Goal: Task Accomplishment & Management: Complete application form

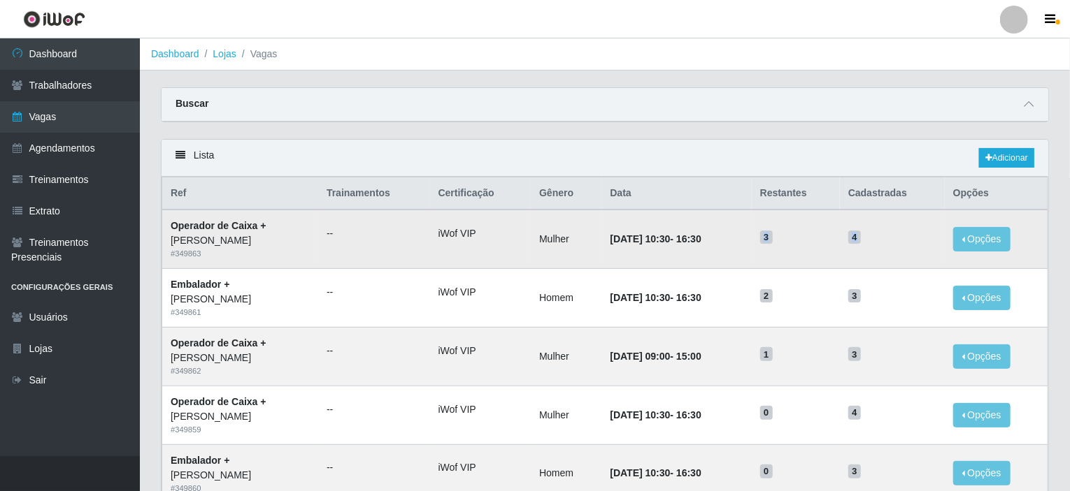
drag, startPoint x: 773, startPoint y: 240, endPoint x: 880, endPoint y: 230, distance: 106.7
click at [879, 230] on tr "Operador de Caixa + Iskisita Atakado - Alecrim # 349863 -- iWof VIP Mulher 25/1…" at bounding box center [605, 239] width 886 height 59
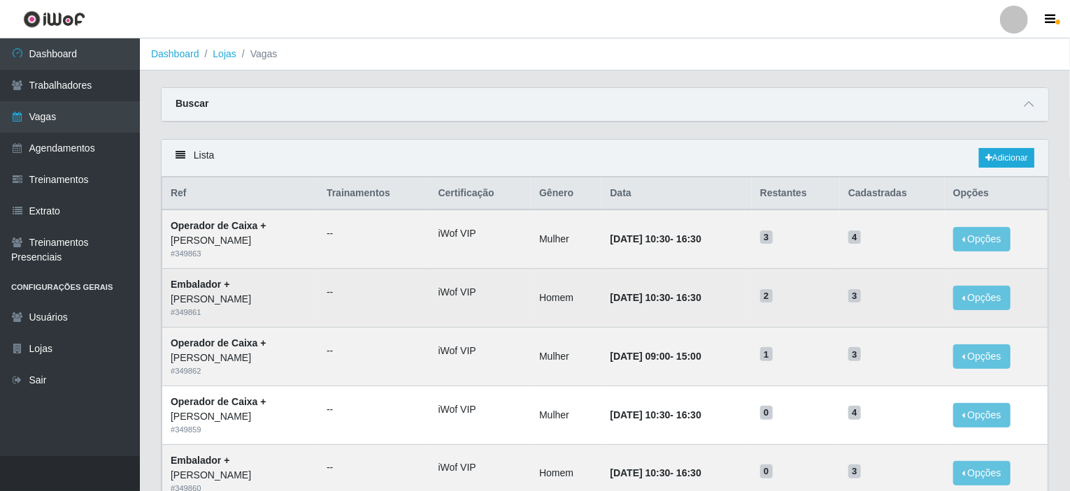
click at [861, 271] on td "3" at bounding box center [892, 298] width 105 height 59
drag, startPoint x: 786, startPoint y: 301, endPoint x: 873, endPoint y: 293, distance: 87.0
click at [873, 293] on tr "Embalador + Iskisita Atakado - Alecrim # 349861 -- iWof VIP Homem 25/10/2025, 1…" at bounding box center [605, 298] width 886 height 59
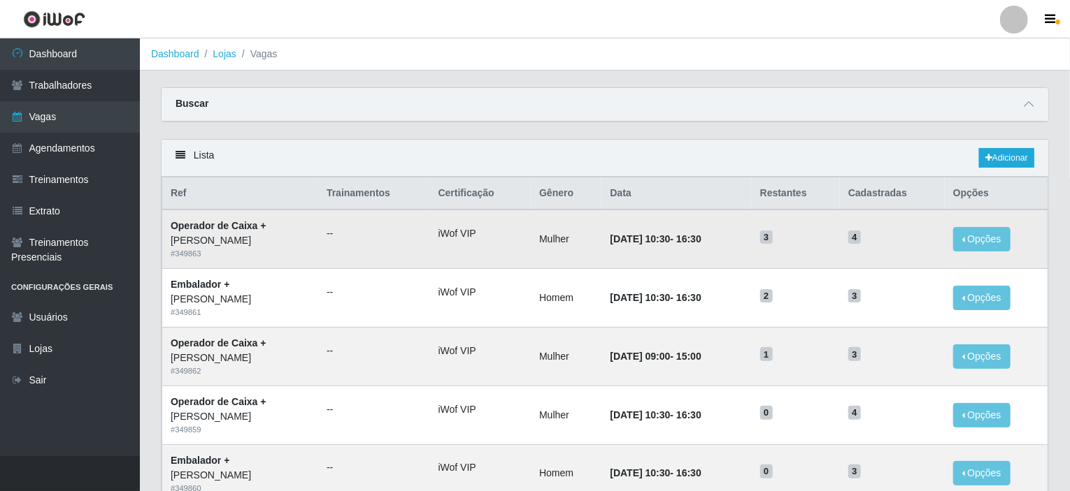
click at [824, 244] on td "3" at bounding box center [796, 239] width 88 height 59
drag, startPoint x: 789, startPoint y: 243, endPoint x: 871, endPoint y: 231, distance: 83.3
click at [871, 231] on tr "Operador de Caixa + Iskisita Atakado - Alecrim # 349863 -- iWof VIP Mulher 25/1…" at bounding box center [605, 239] width 886 height 59
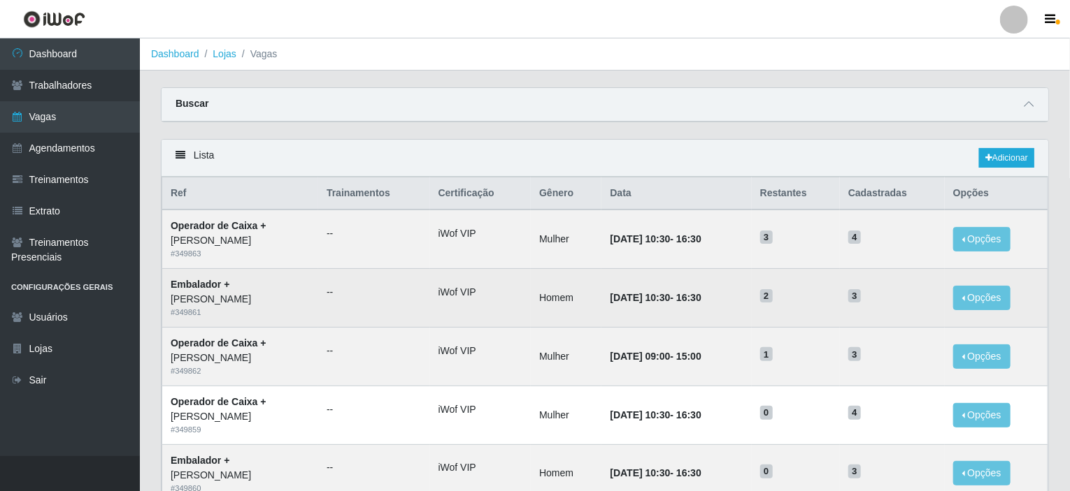
click at [805, 269] on td "2" at bounding box center [796, 298] width 88 height 59
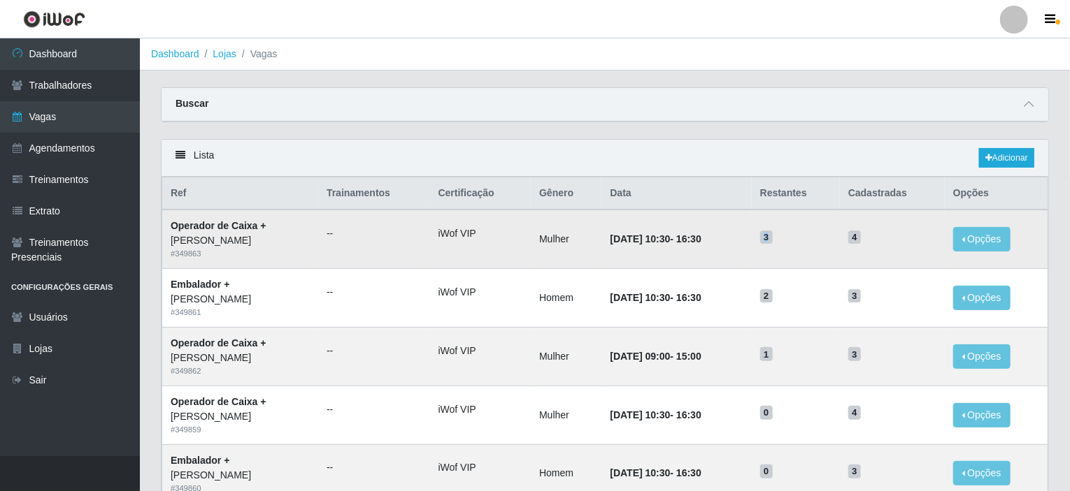
click at [773, 236] on span "3" at bounding box center [766, 238] width 13 height 14
click at [861, 241] on span "4" at bounding box center [854, 238] width 13 height 14
drag, startPoint x: 866, startPoint y: 237, endPoint x: 875, endPoint y: 236, distance: 9.9
click at [861, 236] on span "4" at bounding box center [854, 238] width 13 height 14
click at [773, 239] on span "3" at bounding box center [766, 238] width 13 height 14
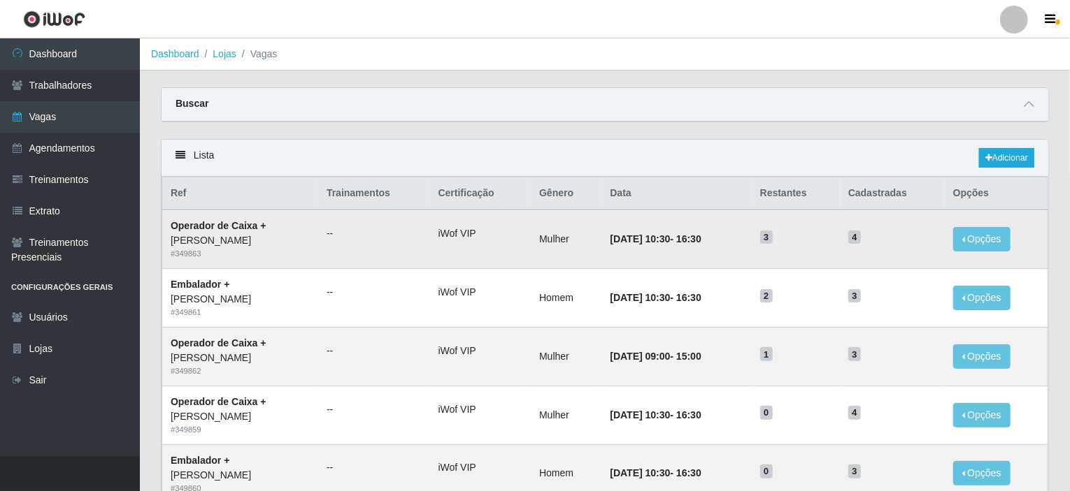
click at [824, 259] on td "3" at bounding box center [796, 239] width 88 height 59
click at [773, 238] on span "3" at bounding box center [766, 238] width 13 height 14
click at [773, 236] on span "3" at bounding box center [766, 238] width 13 height 14
drag, startPoint x: 868, startPoint y: 243, endPoint x: 875, endPoint y: 238, distance: 9.1
click at [861, 238] on span "4" at bounding box center [854, 238] width 13 height 14
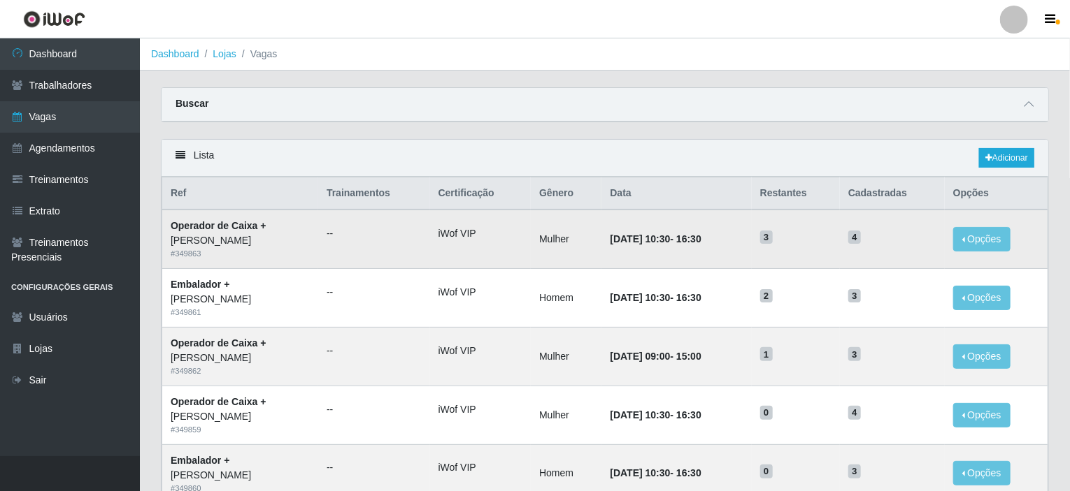
click at [799, 239] on h5 "3" at bounding box center [795, 236] width 71 height 15
click at [773, 237] on span "3" at bounding box center [766, 238] width 13 height 14
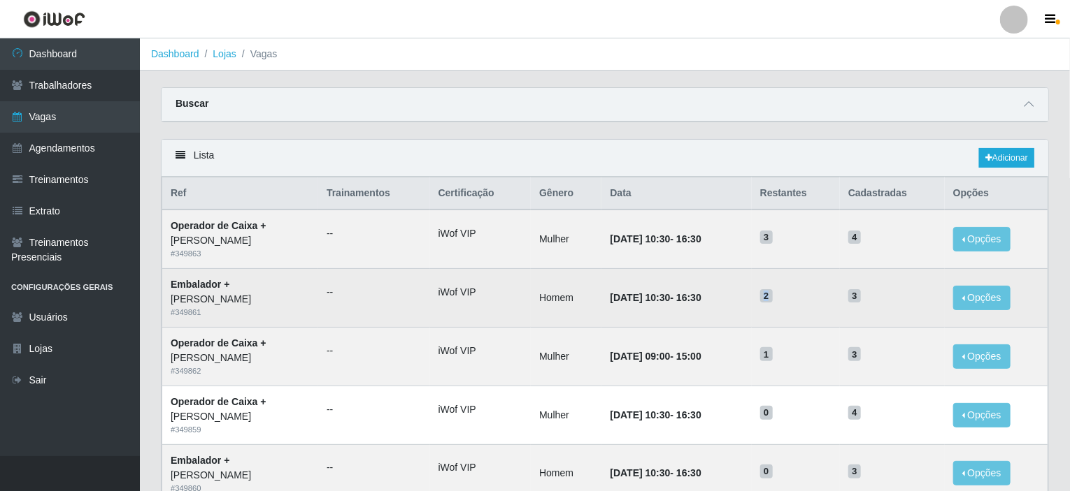
click at [773, 296] on span "2" at bounding box center [766, 296] width 13 height 14
drag, startPoint x: 873, startPoint y: 295, endPoint x: 863, endPoint y: 296, distance: 9.8
click at [863, 296] on td "3" at bounding box center [892, 298] width 105 height 59
click at [773, 297] on span "2" at bounding box center [766, 296] width 13 height 14
drag, startPoint x: 786, startPoint y: 297, endPoint x: 805, endPoint y: 296, distance: 19.6
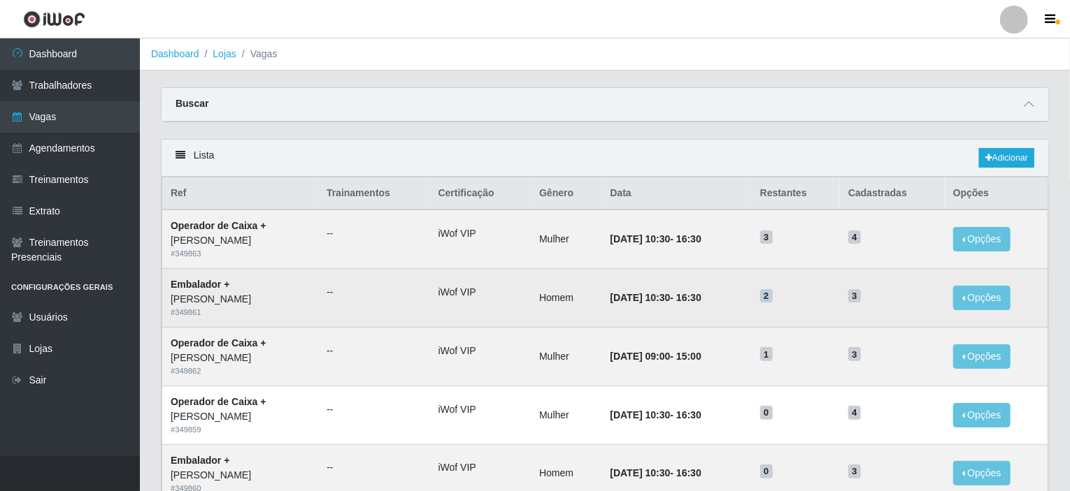
click at [805, 296] on h5 "2" at bounding box center [795, 295] width 71 height 15
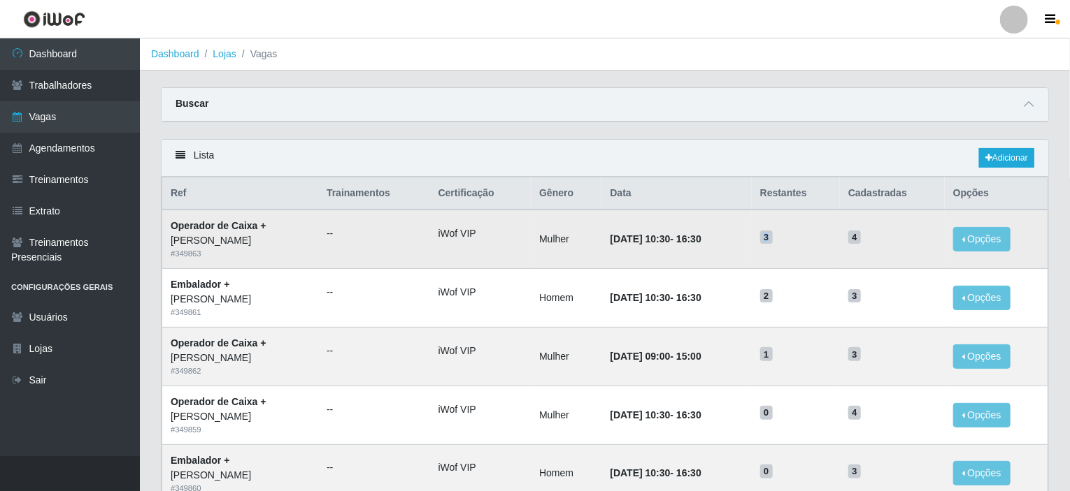
drag, startPoint x: 786, startPoint y: 234, endPoint x: 804, endPoint y: 232, distance: 18.2
click at [804, 232] on h5 "3" at bounding box center [795, 236] width 71 height 15
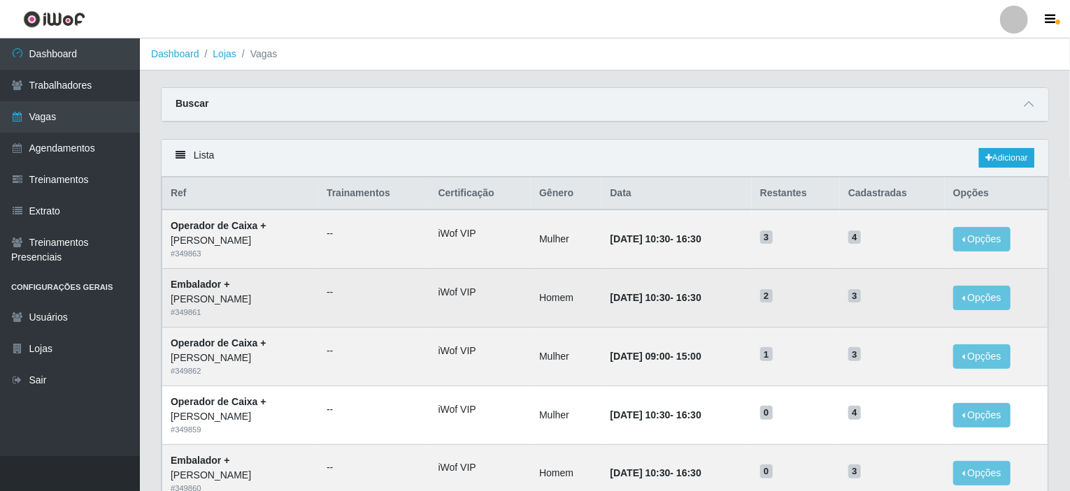
click at [791, 304] on td "2" at bounding box center [796, 298] width 88 height 59
click at [773, 293] on span "2" at bounding box center [766, 296] width 13 height 14
click at [861, 294] on span "3" at bounding box center [854, 296] width 13 height 14
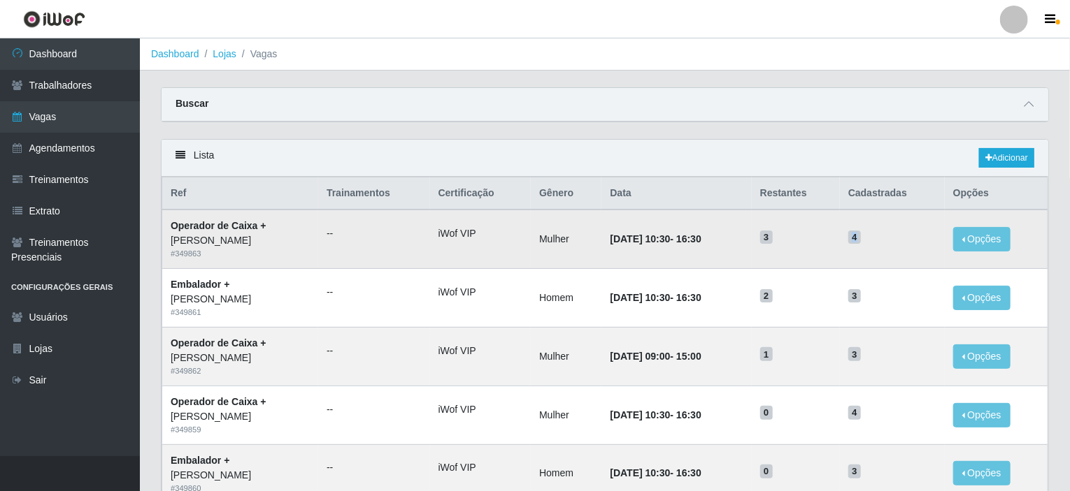
click at [861, 238] on span "4" at bounding box center [854, 238] width 13 height 14
drag, startPoint x: 789, startPoint y: 237, endPoint x: 796, endPoint y: 235, distance: 7.3
click at [796, 235] on h5 "3" at bounding box center [795, 236] width 71 height 15
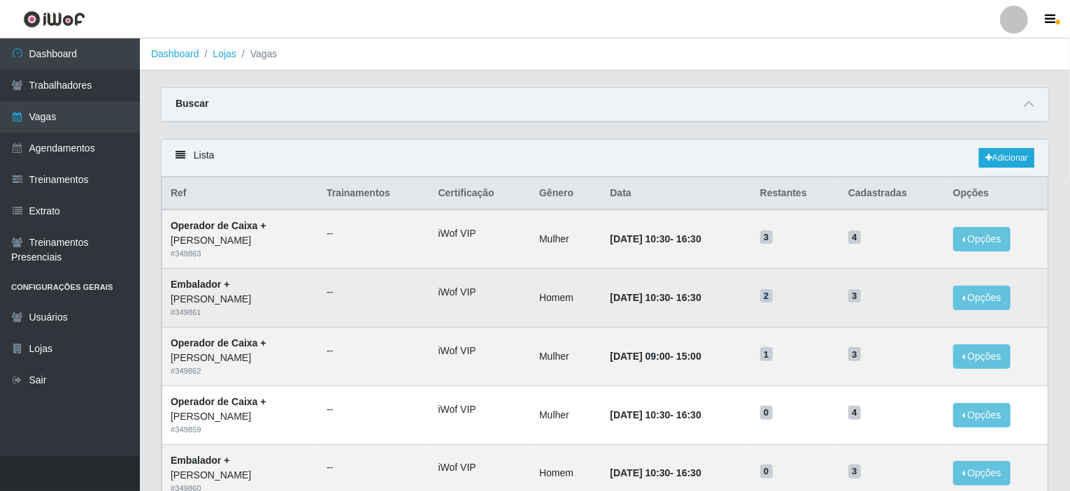
click at [773, 293] on span "2" at bounding box center [766, 296] width 13 height 14
click at [861, 295] on span "3" at bounding box center [854, 296] width 13 height 14
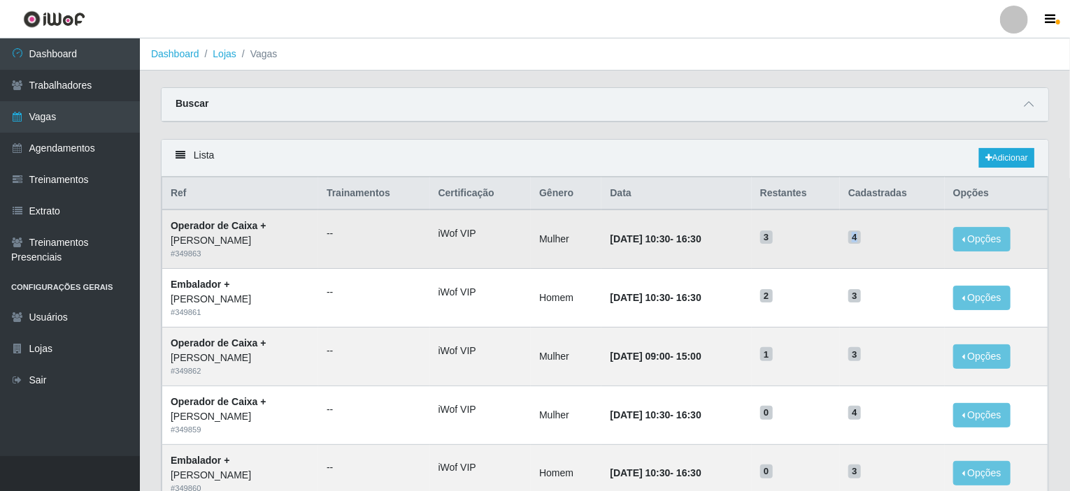
click at [861, 234] on span "4" at bounding box center [854, 238] width 13 height 14
drag, startPoint x: 787, startPoint y: 238, endPoint x: 796, endPoint y: 236, distance: 8.5
click at [773, 236] on span "3" at bounding box center [766, 238] width 13 height 14
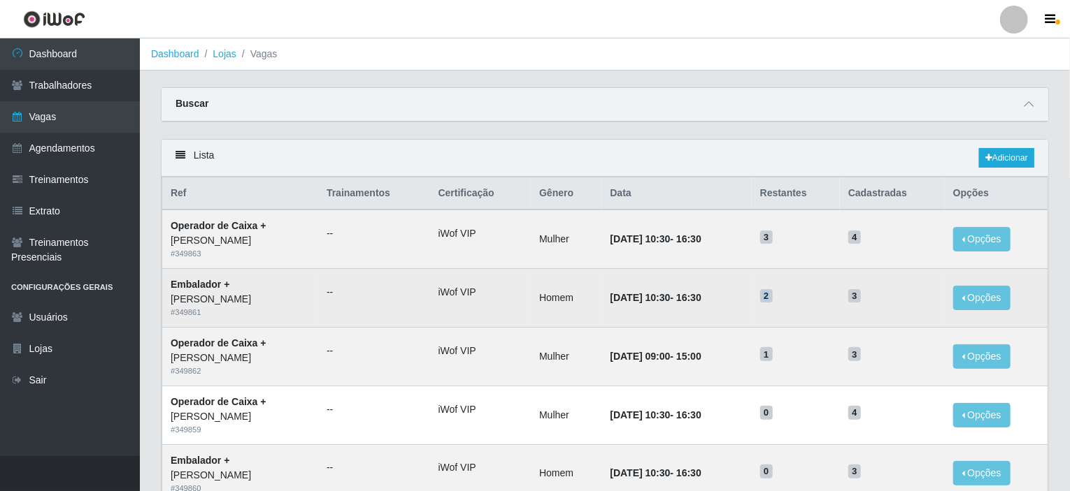
click at [773, 296] on span "2" at bounding box center [766, 296] width 13 height 14
drag, startPoint x: 868, startPoint y: 296, endPoint x: 877, endPoint y: 293, distance: 10.2
click at [877, 293] on h5 "3" at bounding box center [892, 295] width 88 height 15
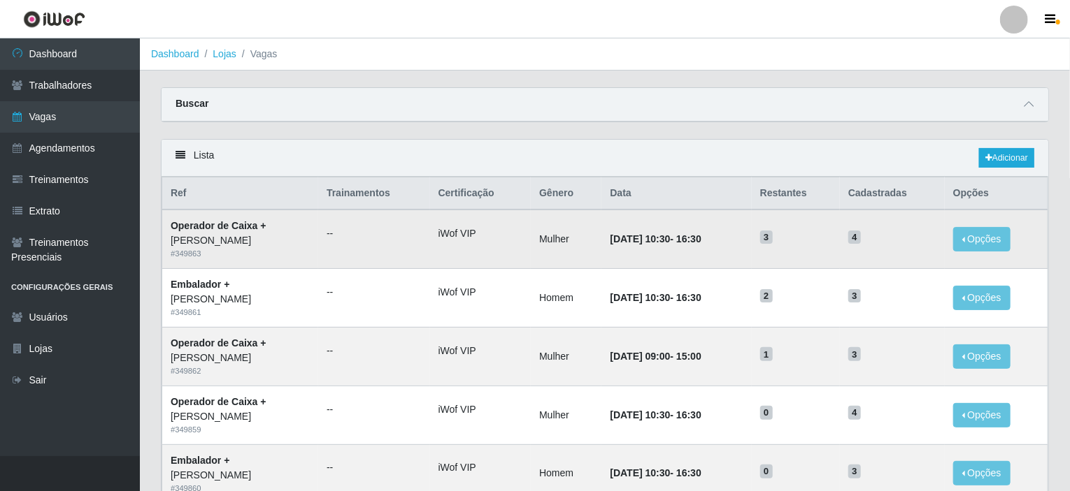
click at [773, 237] on span "3" at bounding box center [766, 238] width 13 height 14
click at [773, 236] on span "3" at bounding box center [766, 238] width 13 height 14
drag, startPoint x: 868, startPoint y: 241, endPoint x: 884, endPoint y: 235, distance: 17.0
click at [884, 235] on h5 "4" at bounding box center [892, 236] width 88 height 15
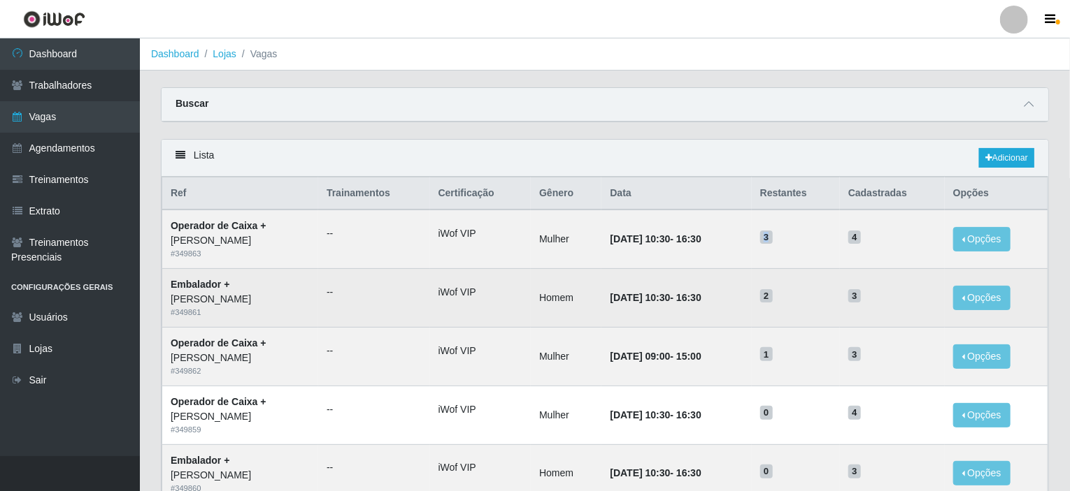
drag, startPoint x: 786, startPoint y: 240, endPoint x: 786, endPoint y: 294, distance: 54.5
click at [800, 235] on h5 "3" at bounding box center [795, 236] width 71 height 15
click at [773, 294] on span "2" at bounding box center [766, 296] width 13 height 14
drag, startPoint x: 871, startPoint y: 299, endPoint x: 878, endPoint y: 296, distance: 7.5
click at [878, 296] on h5 "3" at bounding box center [892, 295] width 88 height 15
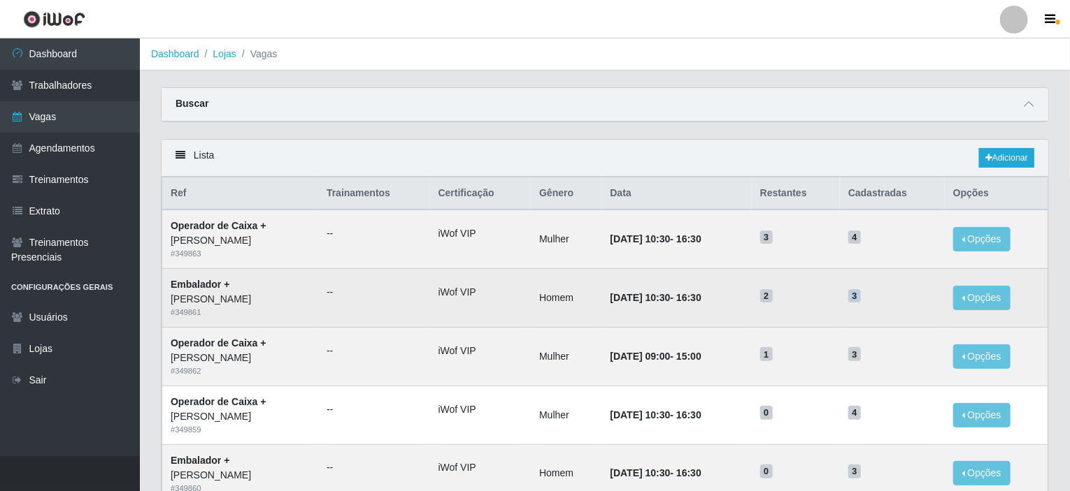
click at [861, 296] on span "3" at bounding box center [854, 296] width 13 height 14
click at [773, 296] on span "2" at bounding box center [766, 296] width 13 height 14
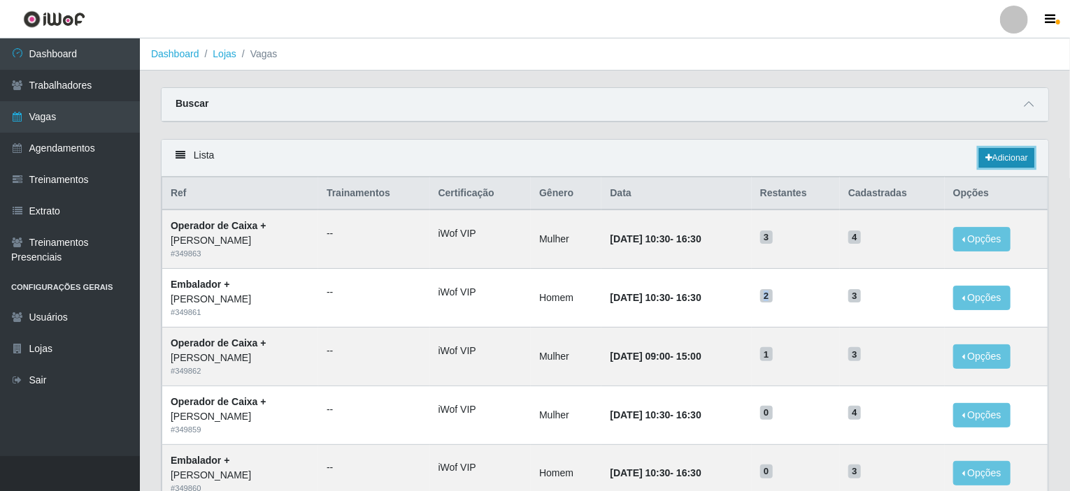
click at [1000, 161] on link "Adicionar" at bounding box center [1006, 158] width 55 height 20
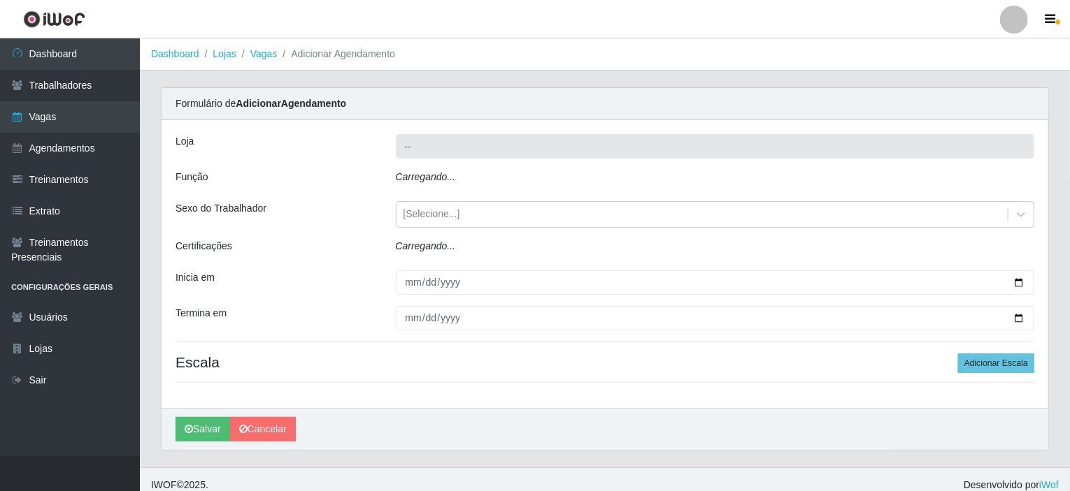
type input "[PERSON_NAME]"
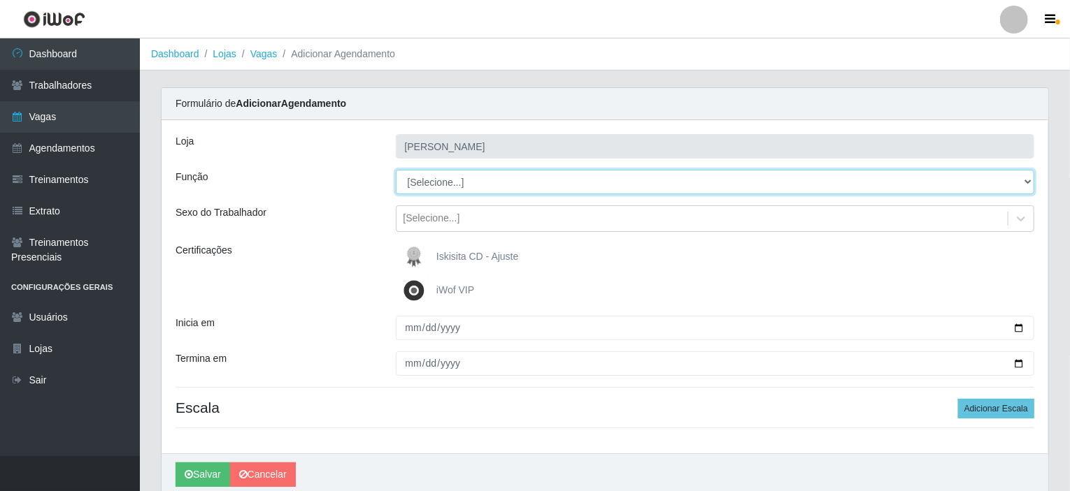
click at [451, 176] on select "[Selecione...] Auxiliar de Estacionamento Auxiliar de Estacionamento + Auxiliar…" at bounding box center [715, 182] width 639 height 24
select select "75"
click at [396, 170] on select "[Selecione...] Auxiliar de Estacionamento Auxiliar de Estacionamento + Auxiliar…" at bounding box center [715, 182] width 639 height 24
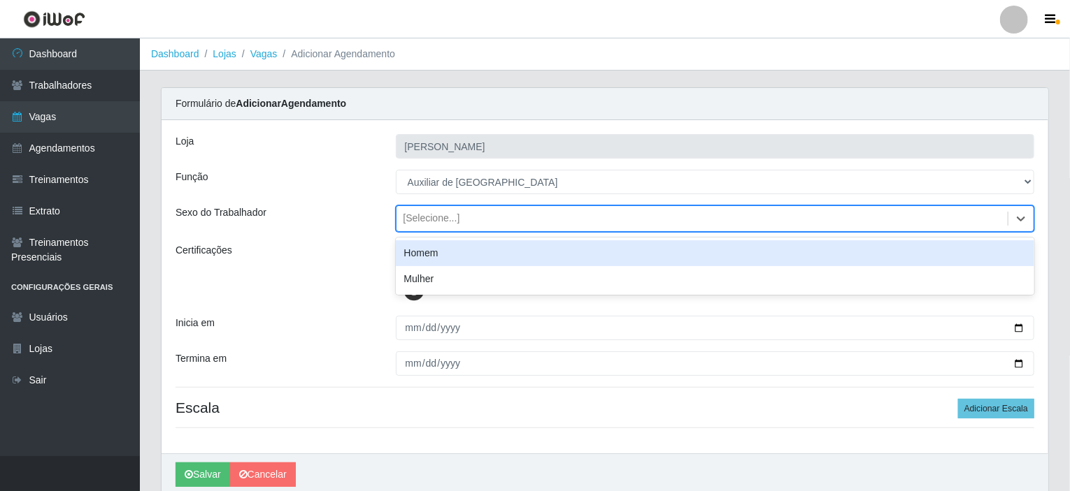
click at [475, 220] on div "[Selecione...]" at bounding box center [702, 219] width 612 height 23
click at [456, 257] on div "Homem" at bounding box center [715, 254] width 639 height 26
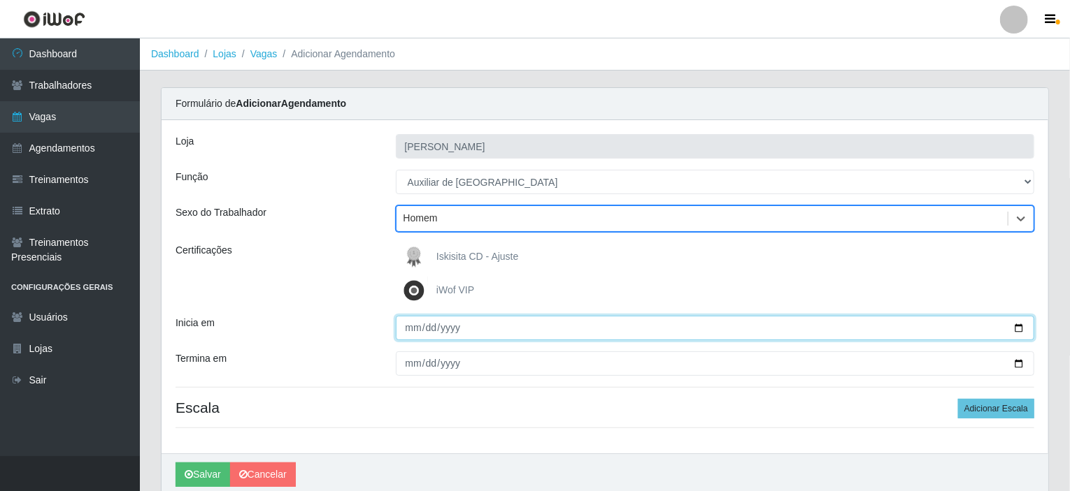
click at [412, 331] on input "Inicia em" at bounding box center [715, 328] width 639 height 24
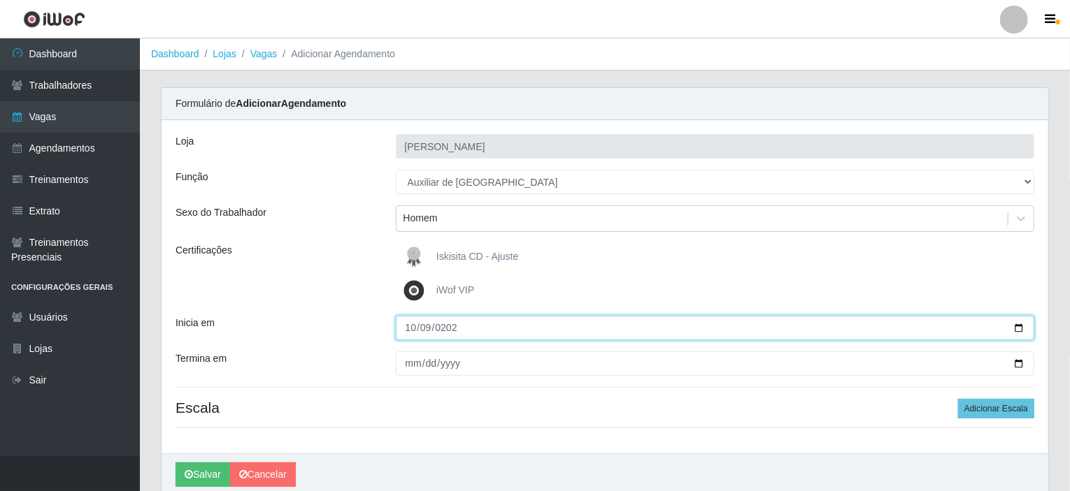
type input "2025-10-09"
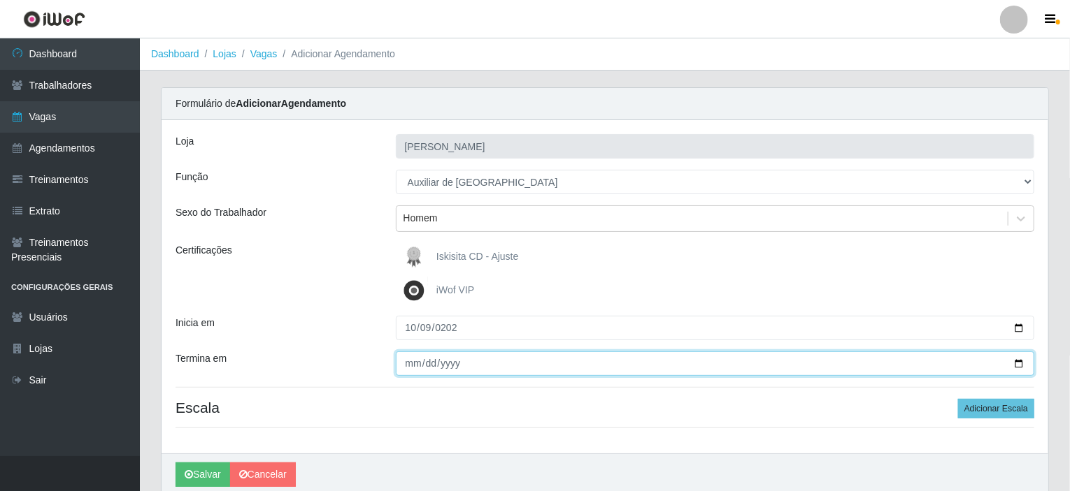
click at [414, 365] on input "Termina em" at bounding box center [715, 364] width 639 height 24
type input "2025-10-09"
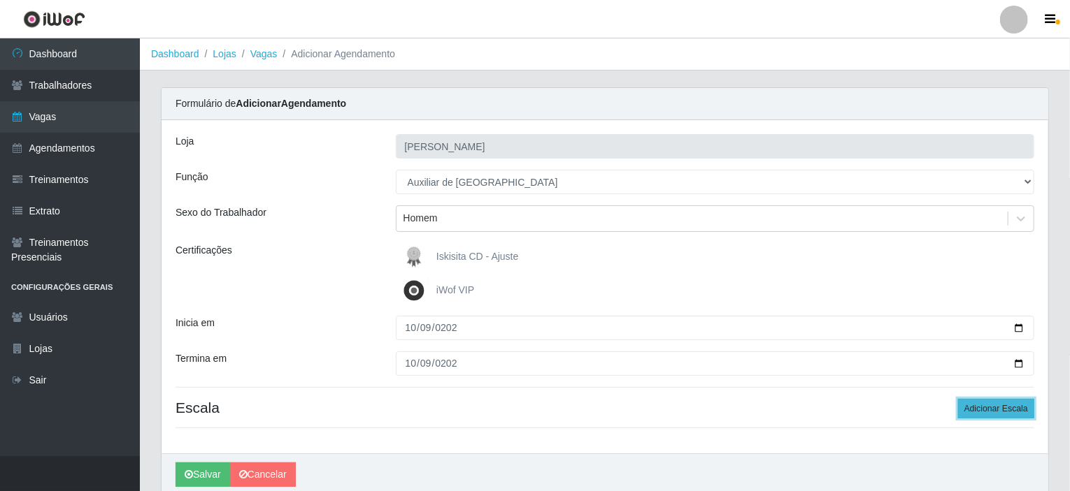
click at [1000, 416] on button "Adicionar Escala" at bounding box center [996, 409] width 76 height 20
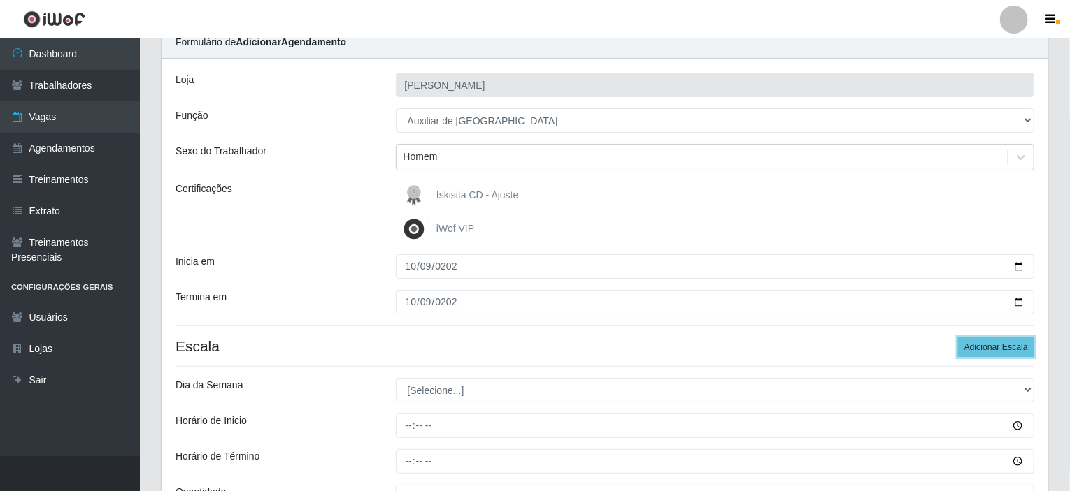
scroll to position [140, 0]
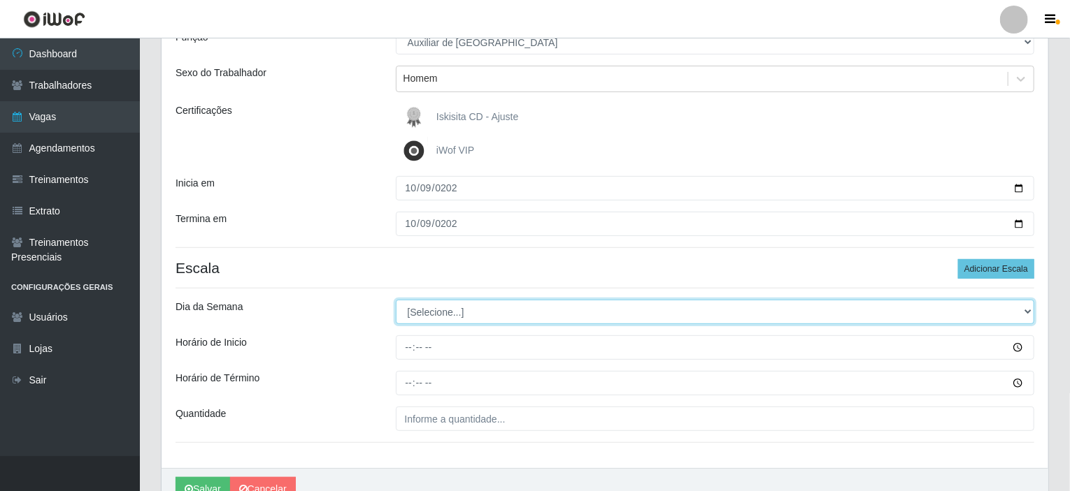
click at [454, 321] on select "[Selecione...] Segunda Terça Quarta Quinta Sexta Sábado Domingo" at bounding box center [715, 312] width 639 height 24
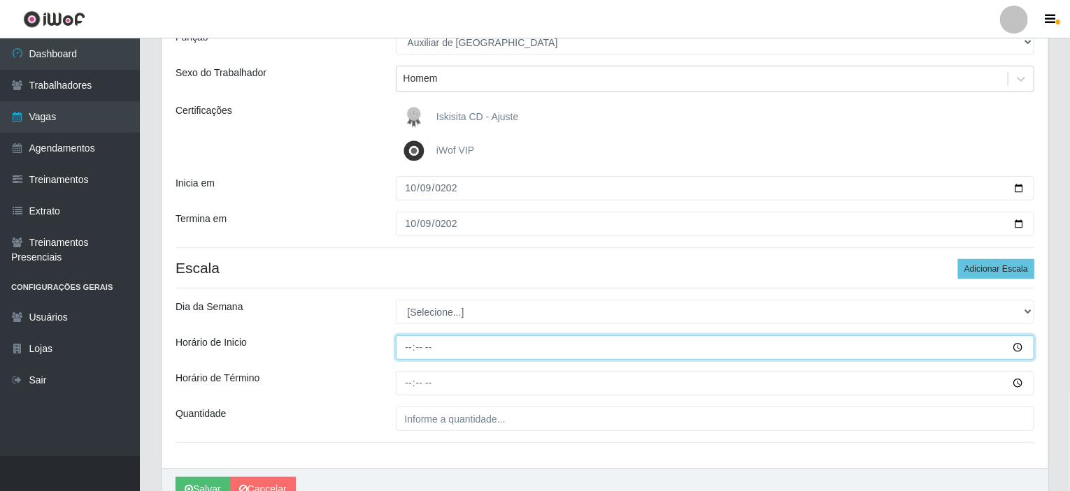
drag, startPoint x: 414, startPoint y: 344, endPoint x: 431, endPoint y: 326, distance: 24.2
click at [415, 343] on input "Horário de Inicio" at bounding box center [715, 348] width 639 height 24
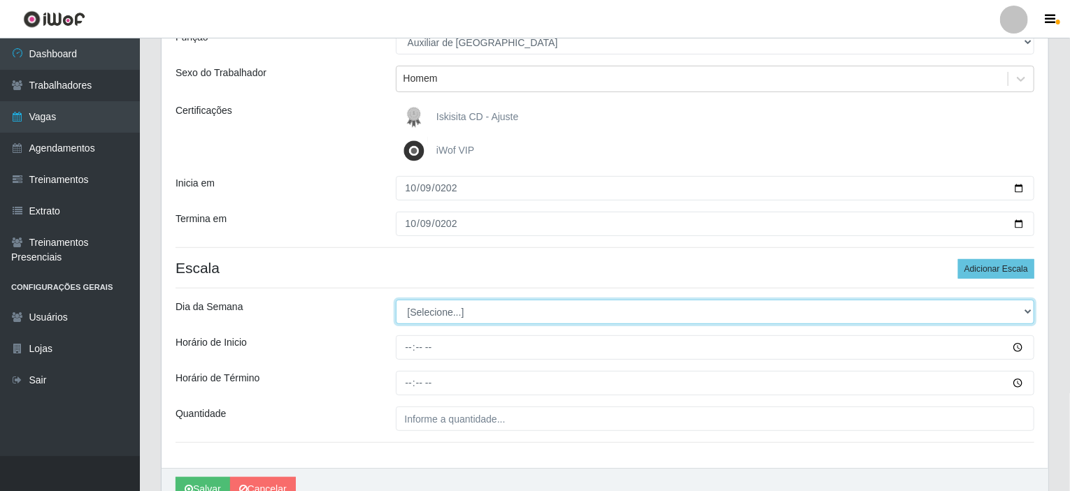
click at [439, 315] on select "[Selecione...] Segunda Terça Quarta Quinta Sexta Sábado Domingo" at bounding box center [715, 312] width 639 height 24
select select "4"
click at [396, 300] on select "[Selecione...] Segunda Terça Quarta Quinta Sexta Sábado Domingo" at bounding box center [715, 312] width 639 height 24
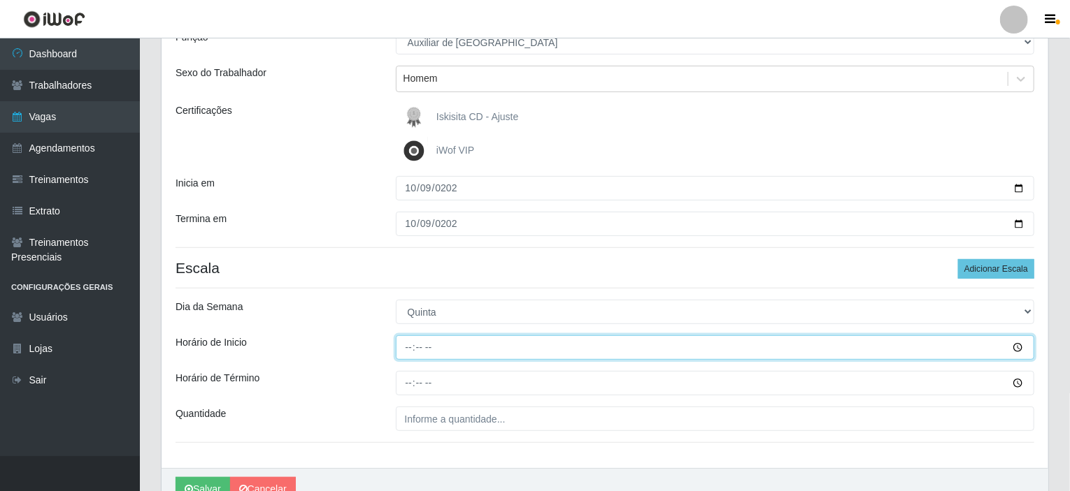
click at [408, 345] on input "Horário de Inicio" at bounding box center [715, 348] width 639 height 24
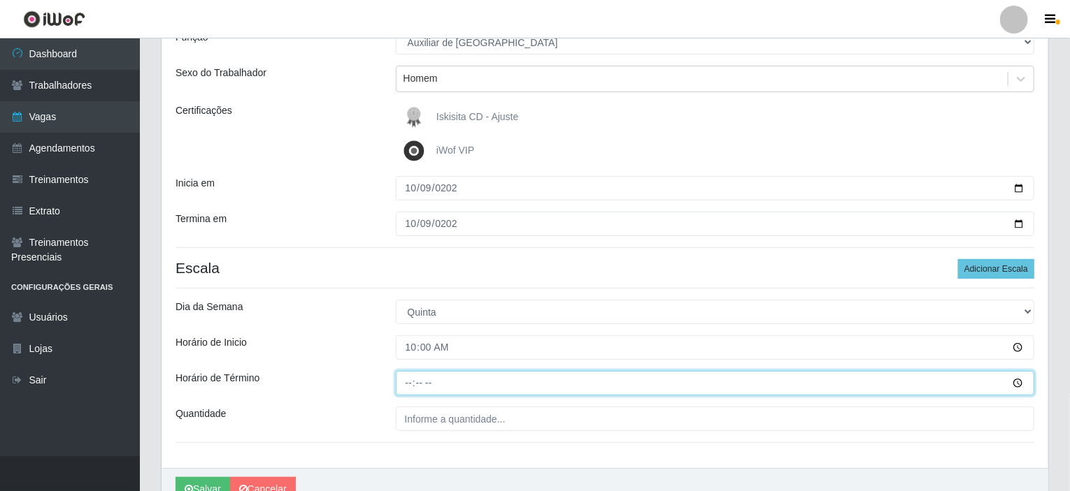
click at [410, 378] on input "Horário de Término" at bounding box center [715, 383] width 639 height 24
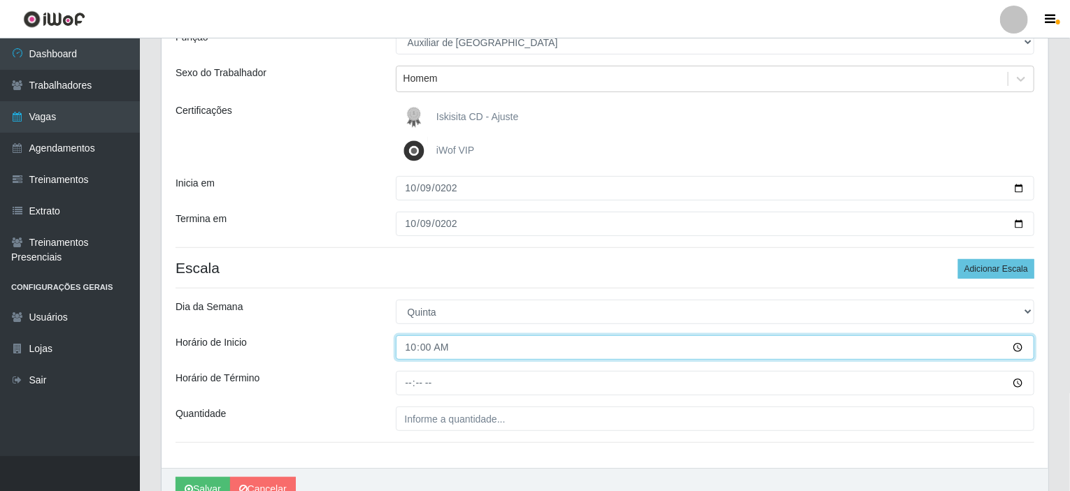
click at [411, 352] on input "10:00" at bounding box center [715, 348] width 639 height 24
type input "12:00"
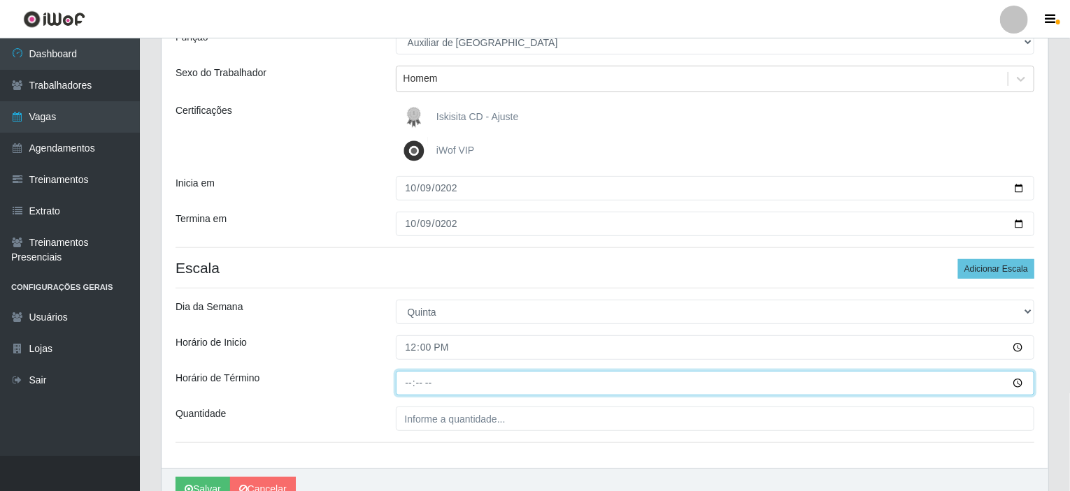
type input "18:00"
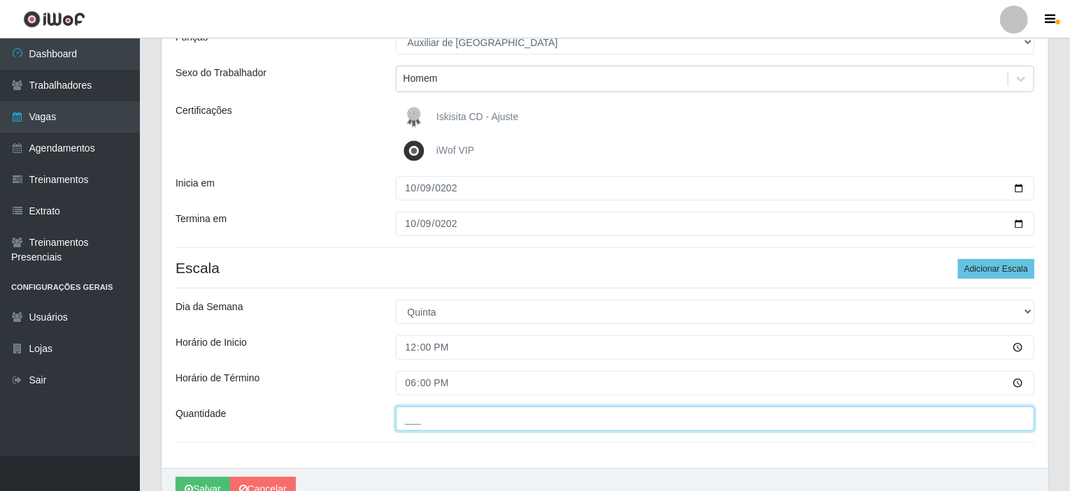
click at [596, 415] on input "___" at bounding box center [715, 419] width 639 height 24
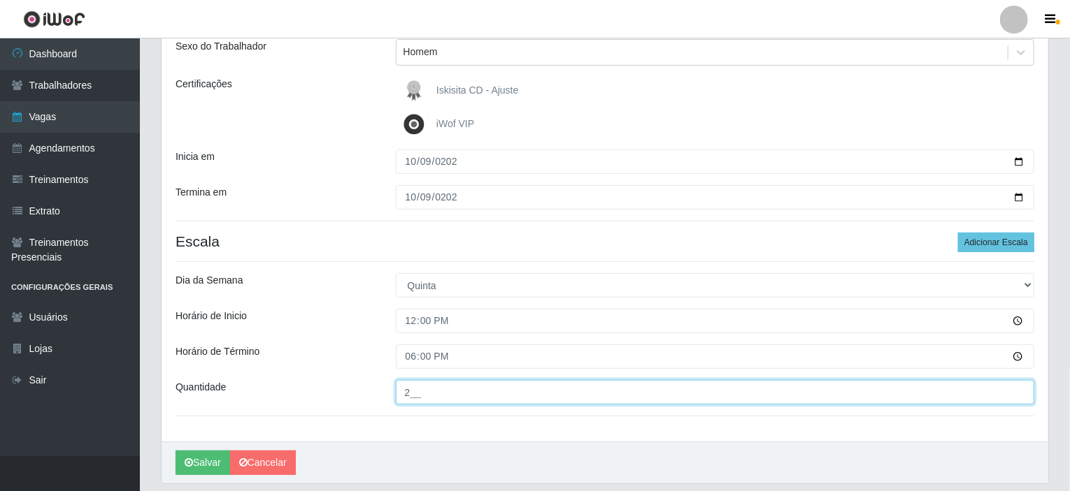
scroll to position [210, 0]
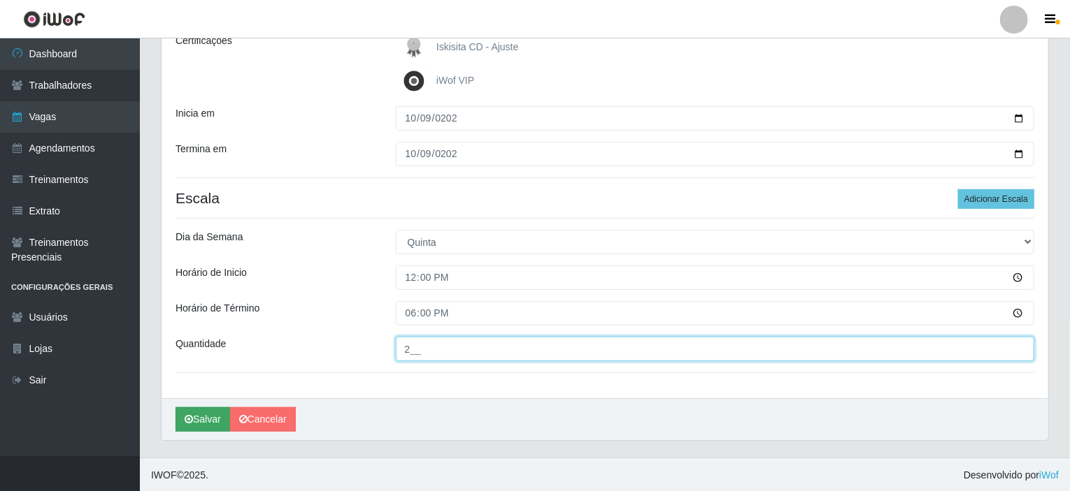
type input "2__"
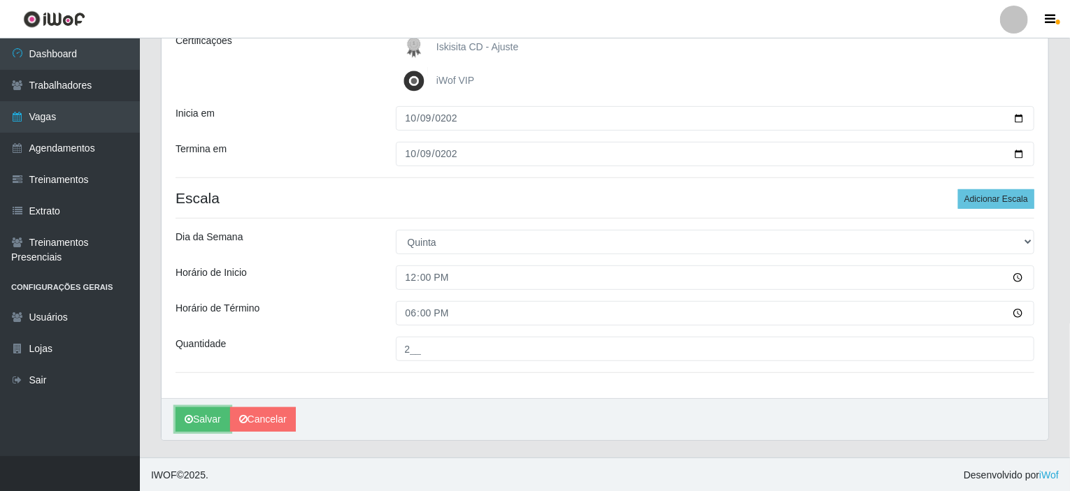
drag, startPoint x: 194, startPoint y: 424, endPoint x: 296, endPoint y: 261, distance: 193.2
click at [296, 261] on div "Loja Iskisita Atakado - Alecrim Função [Selecione...] Auxiliar de Estacionament…" at bounding box center [605, 176] width 887 height 530
click at [212, 429] on button "Salvar" at bounding box center [202, 420] width 55 height 24
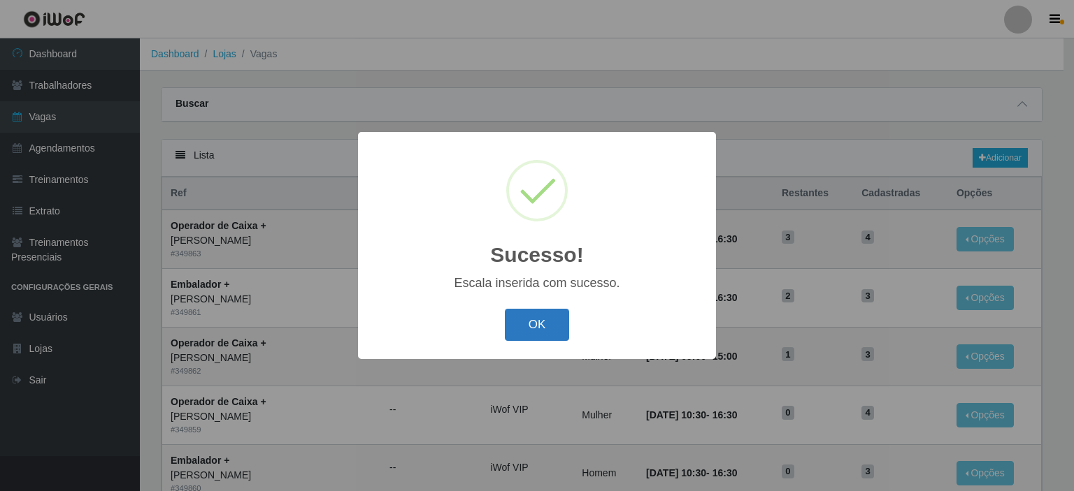
click at [536, 328] on button "OK" at bounding box center [537, 325] width 65 height 33
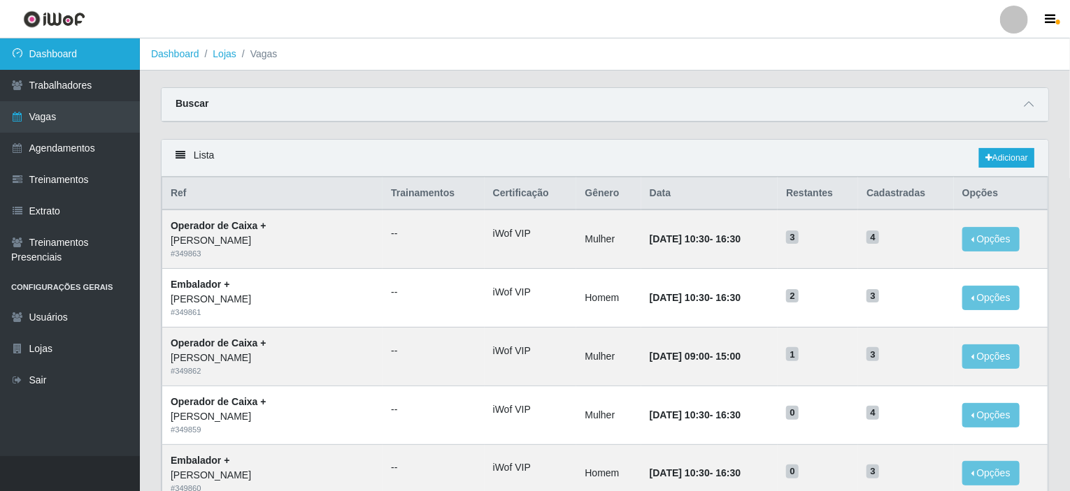
click at [69, 59] on link "Dashboard" at bounding box center [70, 53] width 140 height 31
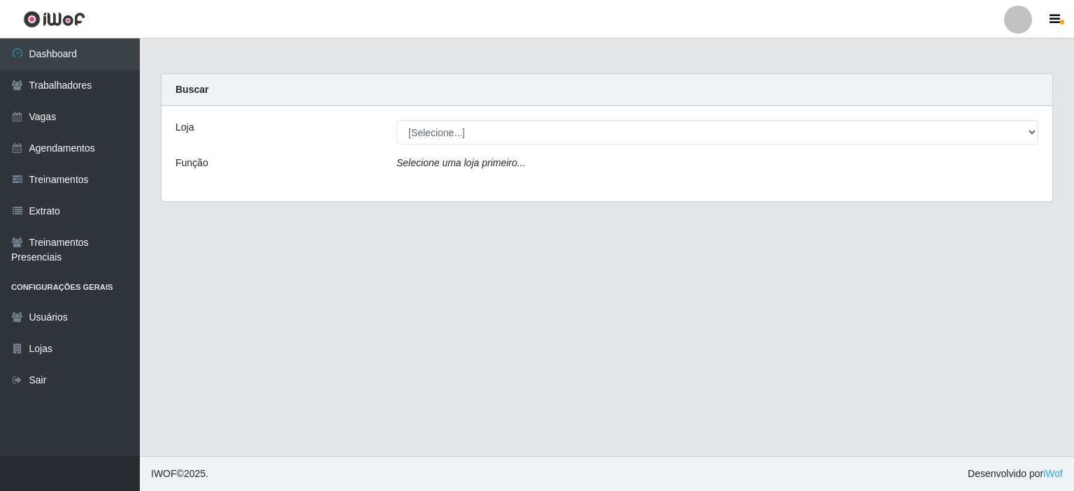
click at [467, 145] on div "Loja [Selecione...] Iskisita Atakado - Alecrim Iskisita Atakado - Centro de Dis…" at bounding box center [607, 153] width 891 height 95
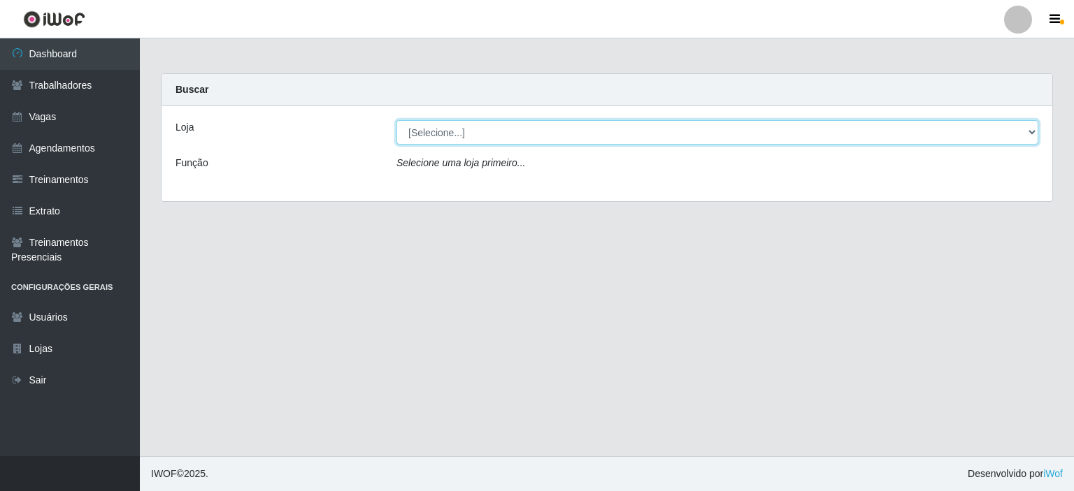
click at [468, 141] on select "[Selecione...] Iskisita Atakado - Alecrim Iskisita Atakado - Centro de Distribu…" at bounding box center [717, 132] width 642 height 24
select select "430"
click at [396, 120] on select "[Selecione...] Iskisita Atakado - Alecrim Iskisita Atakado - Centro de Distribu…" at bounding box center [717, 132] width 642 height 24
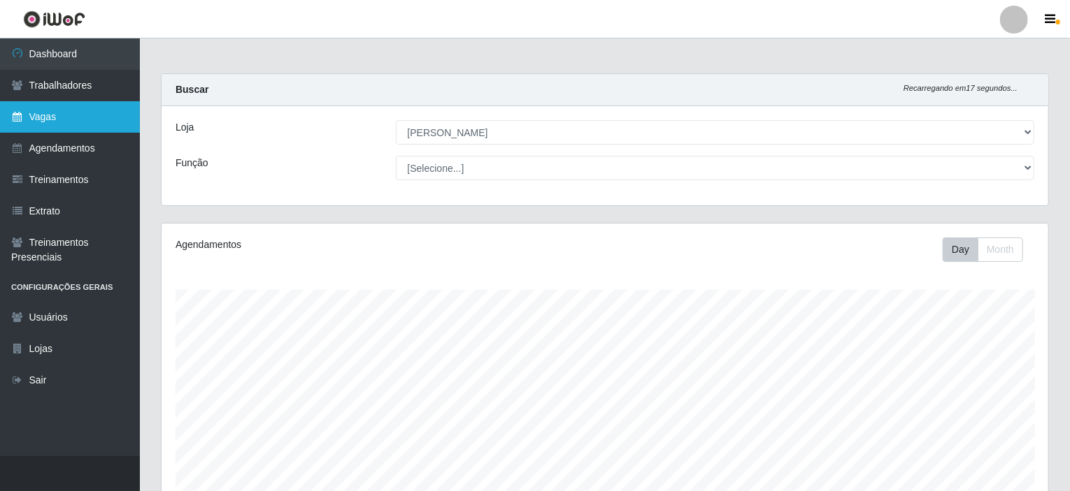
click at [82, 126] on link "Vagas" at bounding box center [70, 116] width 140 height 31
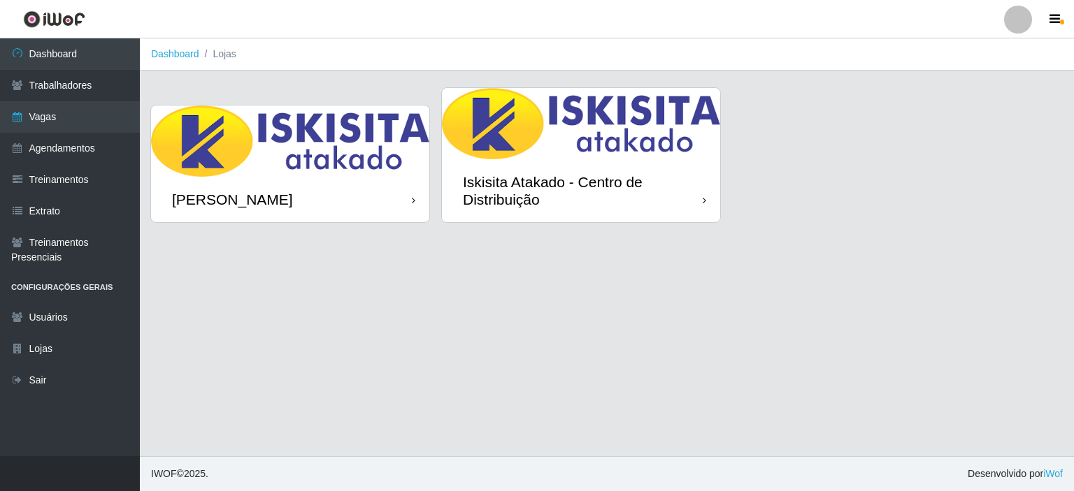
click at [355, 176] on img at bounding box center [290, 141] width 278 height 71
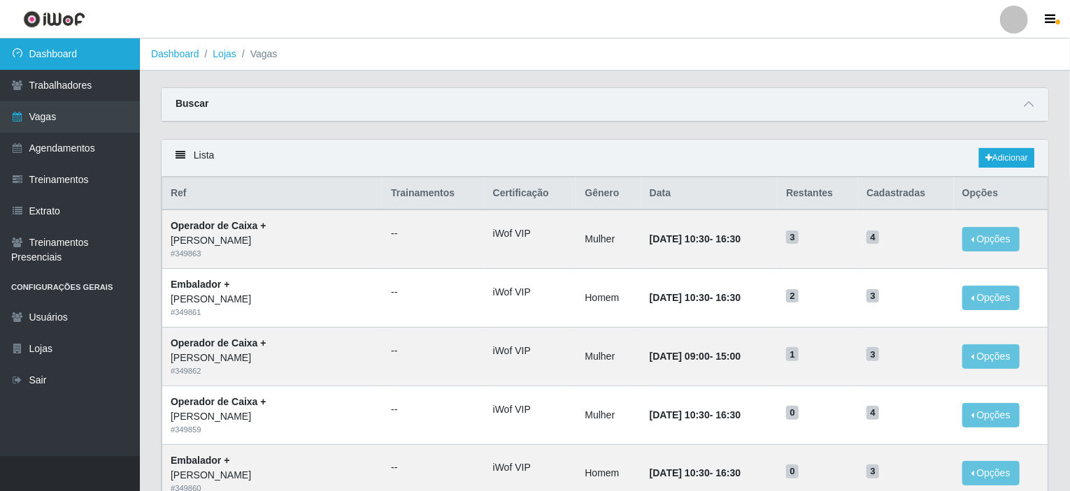
click at [64, 61] on link "Dashboard" at bounding box center [70, 53] width 140 height 31
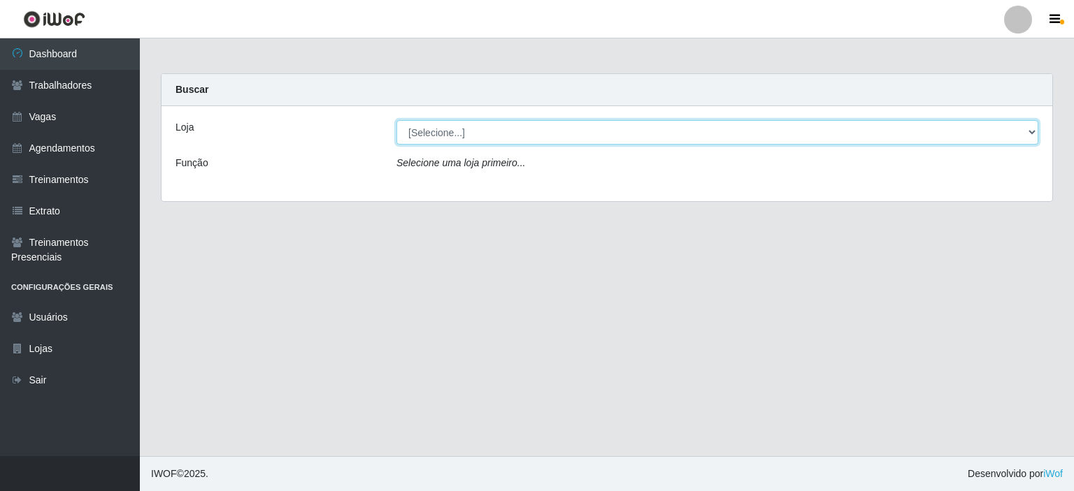
click at [494, 137] on select "[Selecione...] Iskisita Atakado - Alecrim Iskisita Atakado - Centro de Distribu…" at bounding box center [717, 132] width 642 height 24
select select "430"
click at [396, 120] on select "[Selecione...] Iskisita Atakado - Alecrim Iskisita Atakado - Centro de Distribu…" at bounding box center [717, 132] width 642 height 24
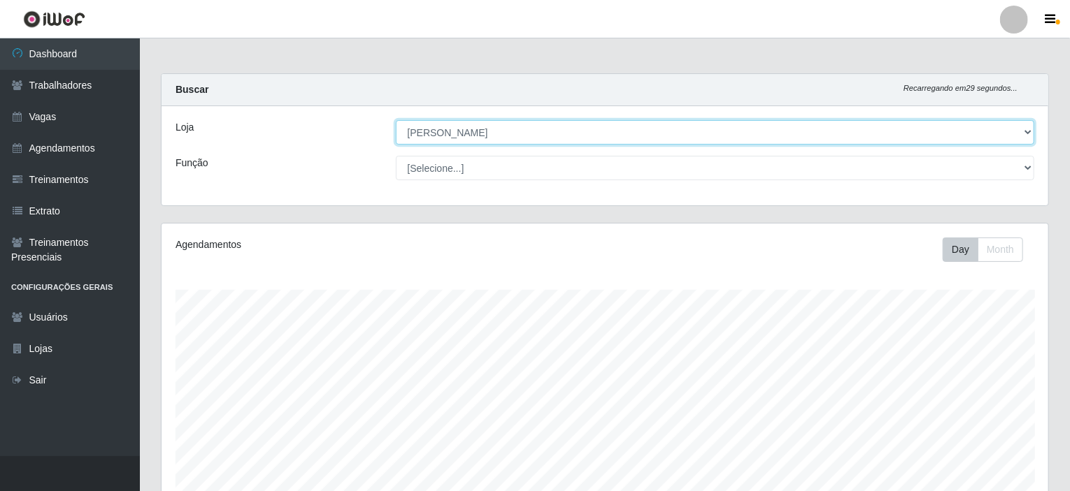
scroll to position [290, 887]
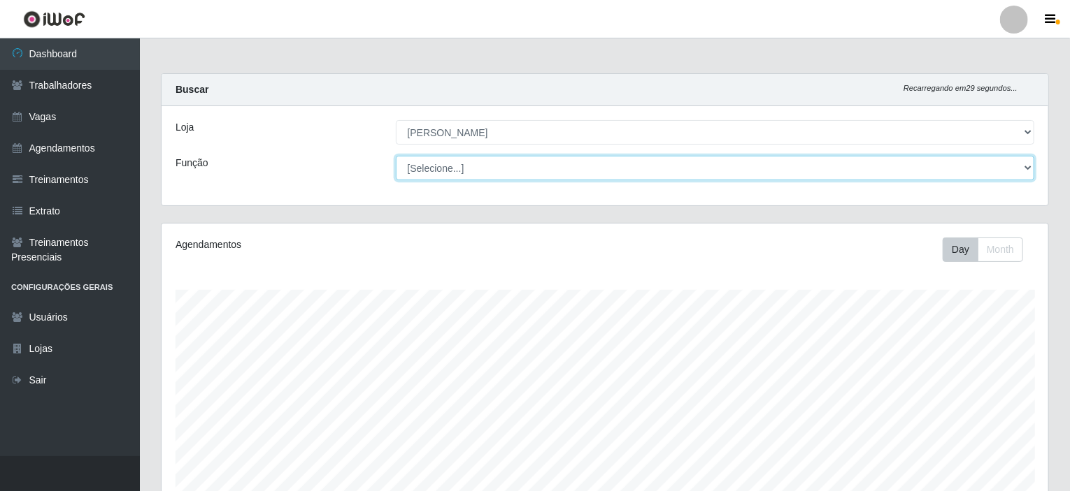
click at [587, 168] on select "[Selecione...] Auxiliar de Estacionamento Auxiliar de Estacionamento + Auxiliar…" at bounding box center [715, 168] width 639 height 24
select select "75"
click at [396, 156] on select "[Selecione...] Auxiliar de Estacionamento Auxiliar de Estacionamento + Auxiliar…" at bounding box center [715, 168] width 639 height 24
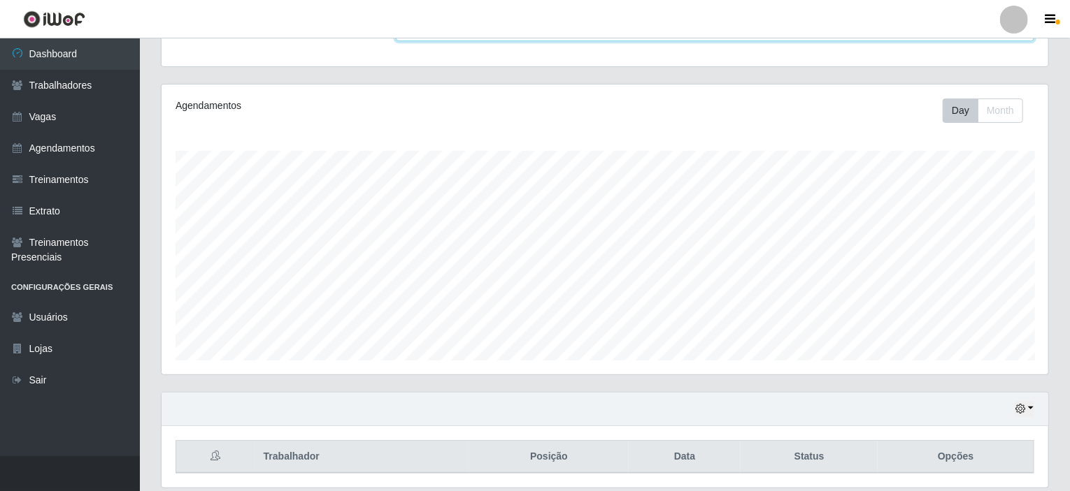
scroll to position [185, 0]
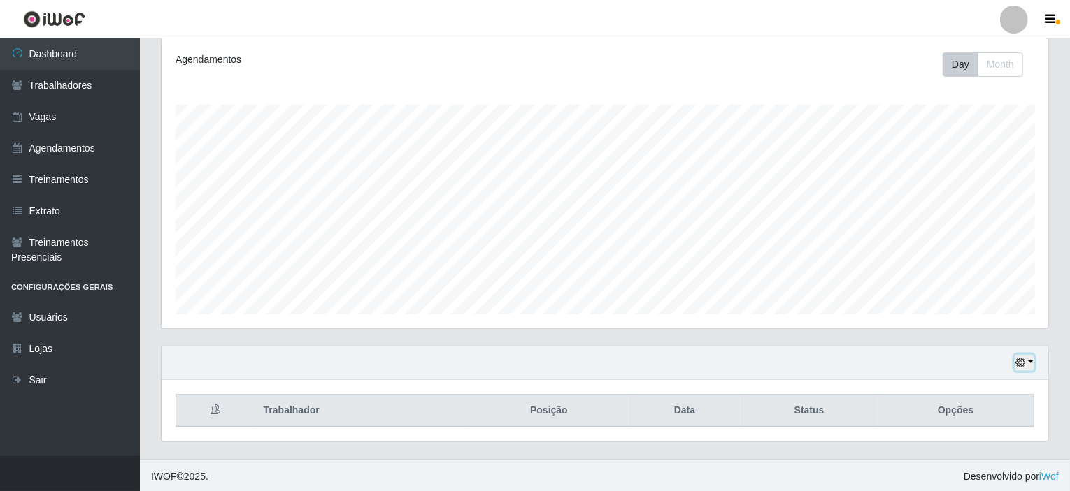
click at [1031, 364] on button "button" at bounding box center [1024, 363] width 20 height 16
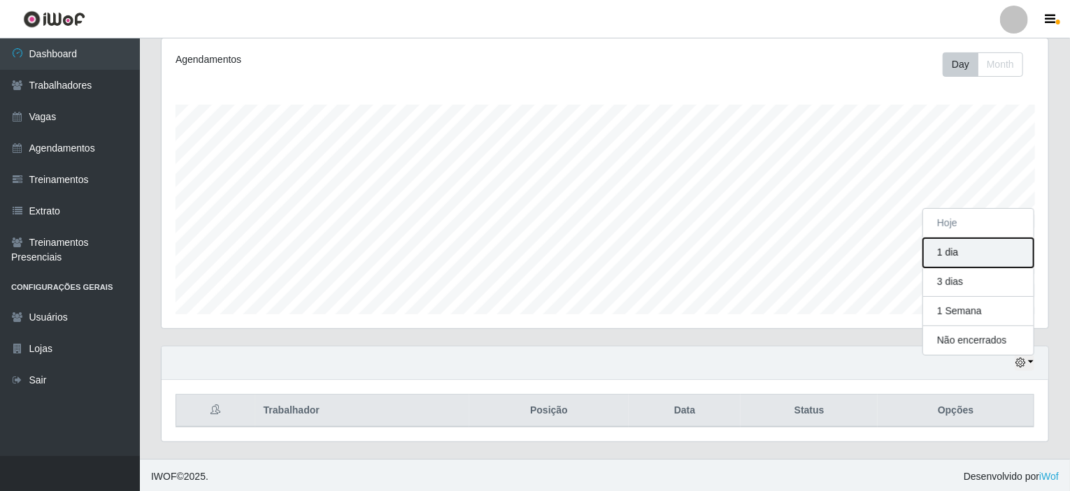
click at [956, 264] on button "1 dia" at bounding box center [978, 252] width 110 height 29
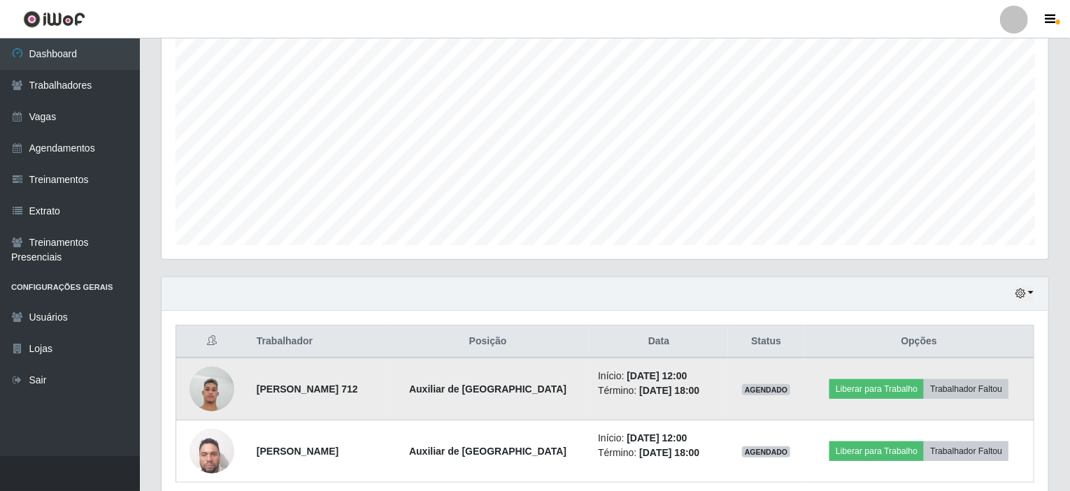
scroll to position [310, 0]
